Goal: Use online tool/utility: Utilize a website feature to perform a specific function

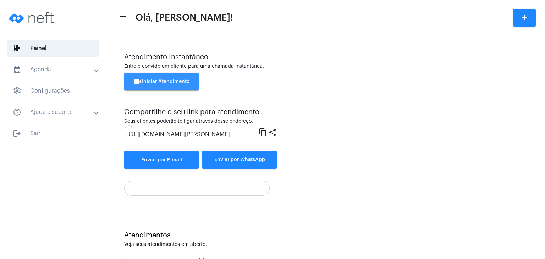
click at [188, 89] on button "videocam Iniciar Atendimento" at bounding box center [161, 82] width 75 height 18
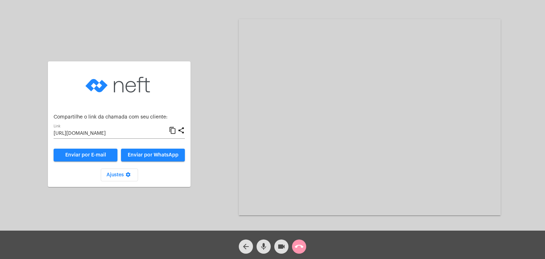
click at [132, 132] on input "[URL][DOMAIN_NAME]" at bounding box center [111, 134] width 115 height 6
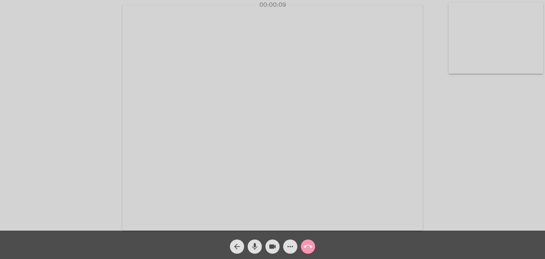
click at [463, 163] on div "Acessando Câmera e Microfone..." at bounding box center [273, 117] width 544 height 231
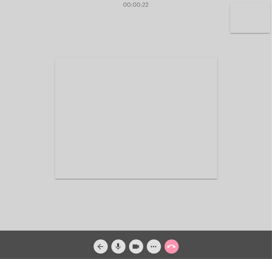
click at [272, 185] on div "Acessando Câmera e Microfone..." at bounding box center [136, 115] width 272 height 231
click at [241, 28] on video at bounding box center [250, 18] width 40 height 30
